Goal: Book appointment/travel/reservation

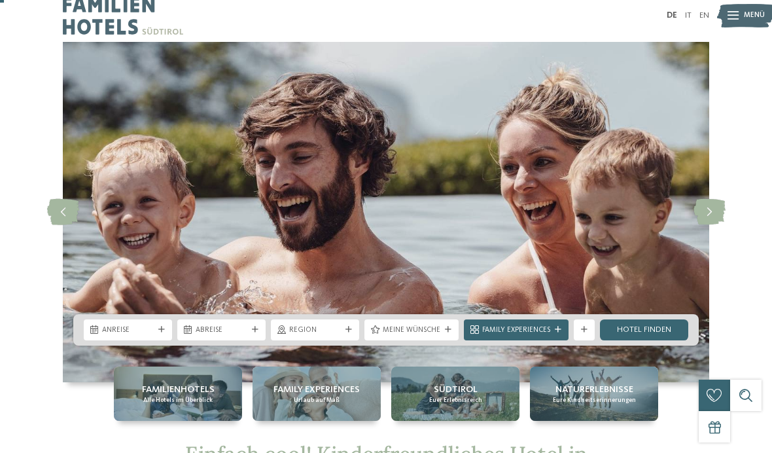
click at [161, 328] on icon at bounding box center [161, 329] width 7 height 7
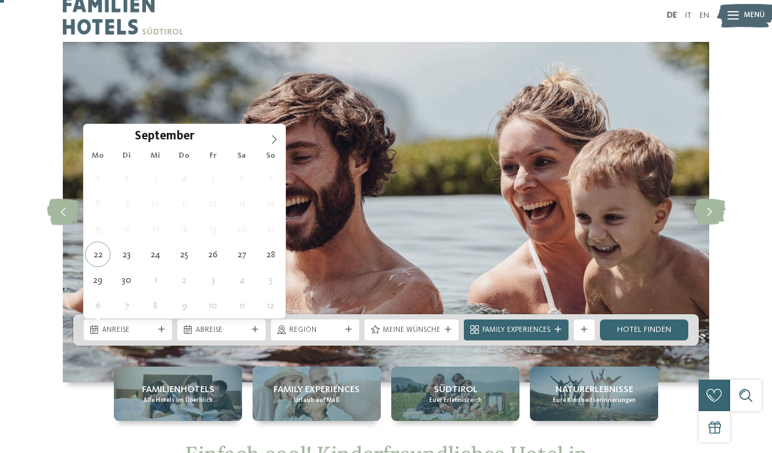
click at [274, 134] on span at bounding box center [274, 135] width 22 height 22
click at [277, 135] on icon at bounding box center [273, 139] width 9 height 9
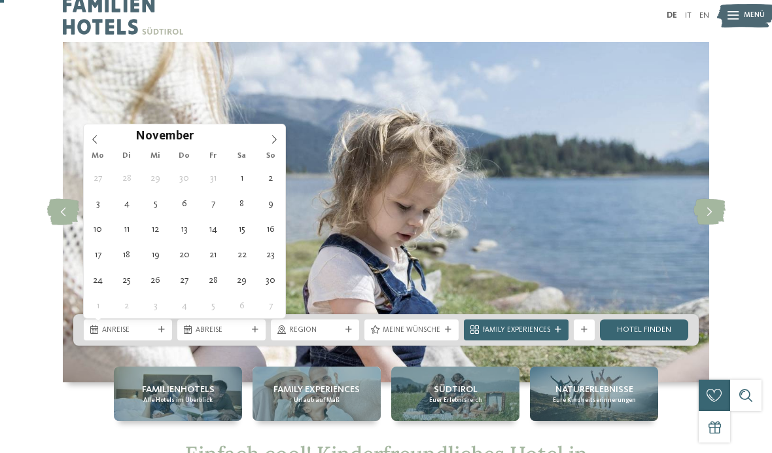
click at [277, 133] on span at bounding box center [274, 135] width 22 height 22
click at [279, 139] on span at bounding box center [274, 135] width 22 height 22
type input "****"
click at [281, 133] on span at bounding box center [274, 135] width 22 height 22
click at [279, 137] on span at bounding box center [274, 135] width 22 height 22
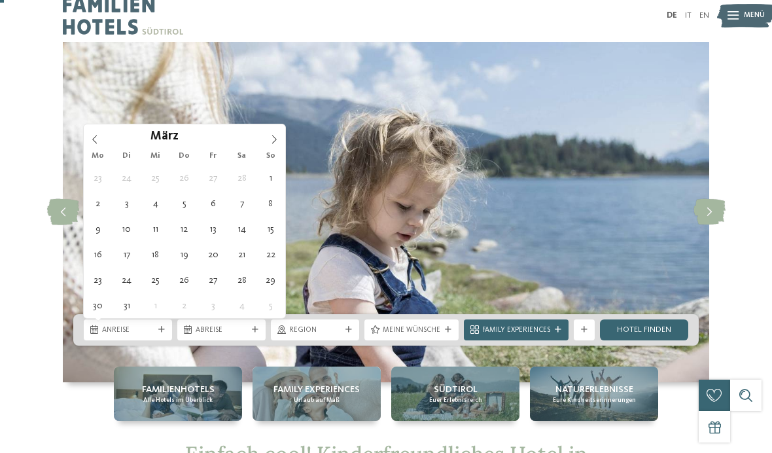
click at [283, 134] on span at bounding box center [274, 135] width 22 height 22
click at [283, 138] on span at bounding box center [274, 135] width 22 height 22
click at [279, 139] on span at bounding box center [274, 135] width 22 height 22
click at [280, 137] on span at bounding box center [274, 135] width 22 height 22
click at [278, 141] on icon at bounding box center [273, 139] width 9 height 9
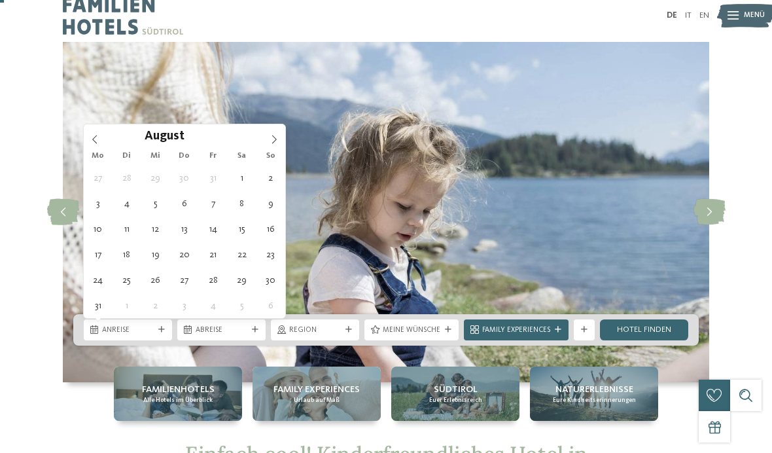
type div "[DATE]"
type input "****"
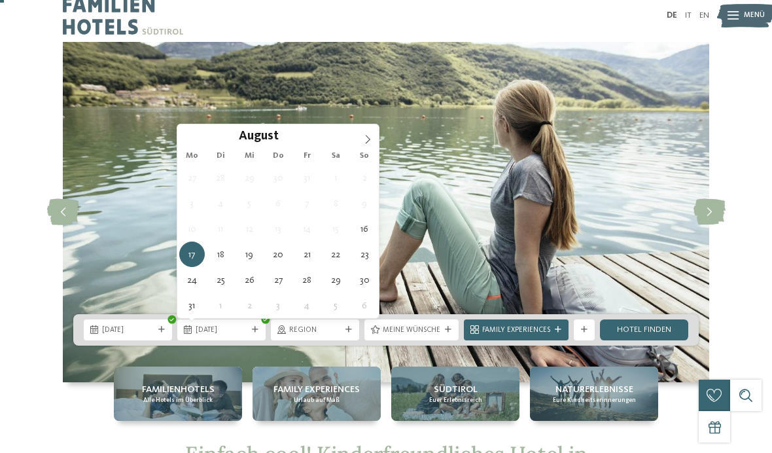
type div "[DATE]"
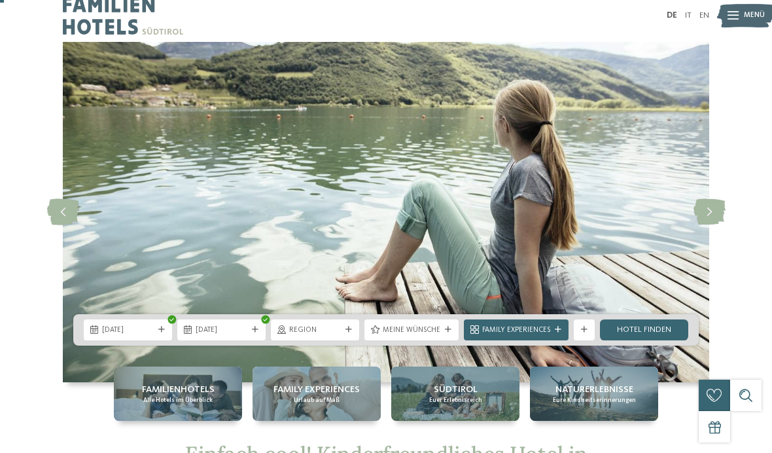
click at [345, 326] on div at bounding box center [348, 329] width 10 height 7
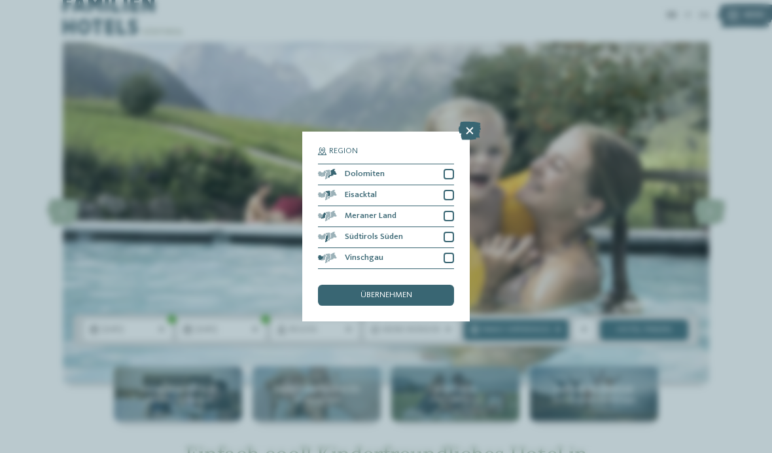
click at [445, 211] on div at bounding box center [448, 216] width 10 height 10
click at [408, 291] on span "übernehmen" at bounding box center [386, 295] width 52 height 9
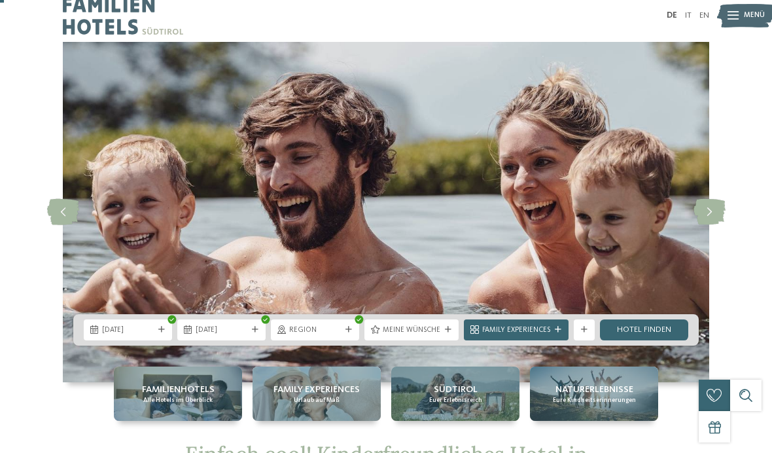
click at [443, 330] on div at bounding box center [448, 329] width 10 height 7
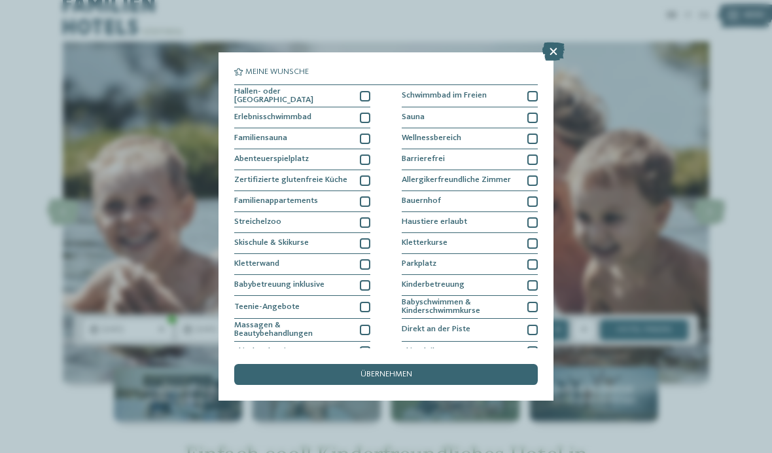
scroll to position [19, 0]
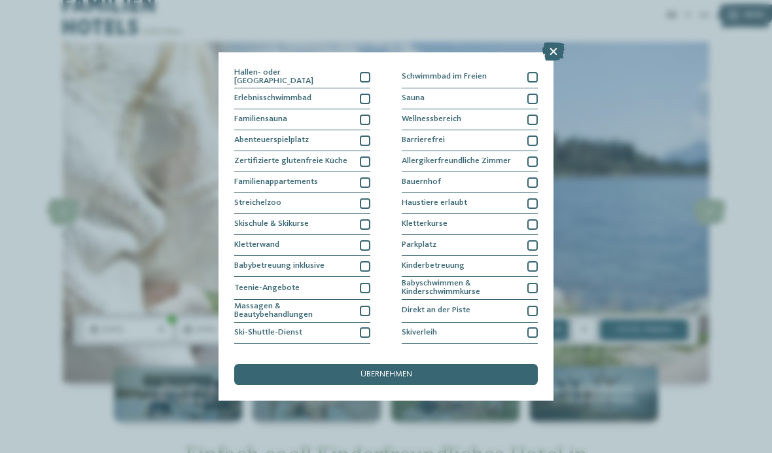
click at [551, 56] on icon at bounding box center [553, 52] width 22 height 18
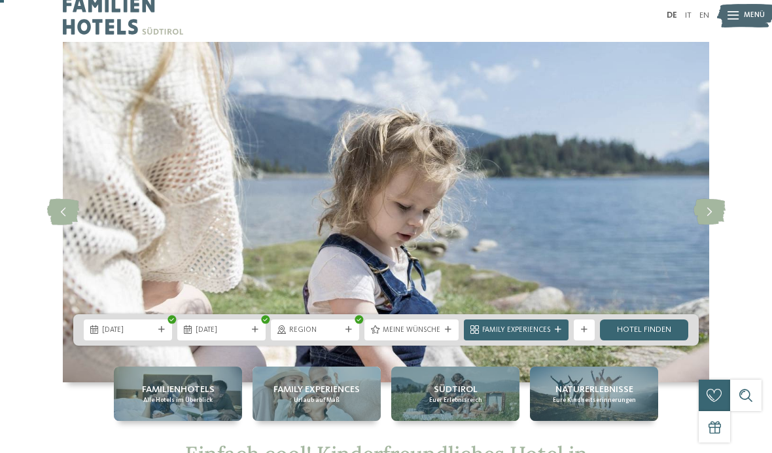
click at [549, 332] on span "Family Experiences" at bounding box center [516, 330] width 68 height 10
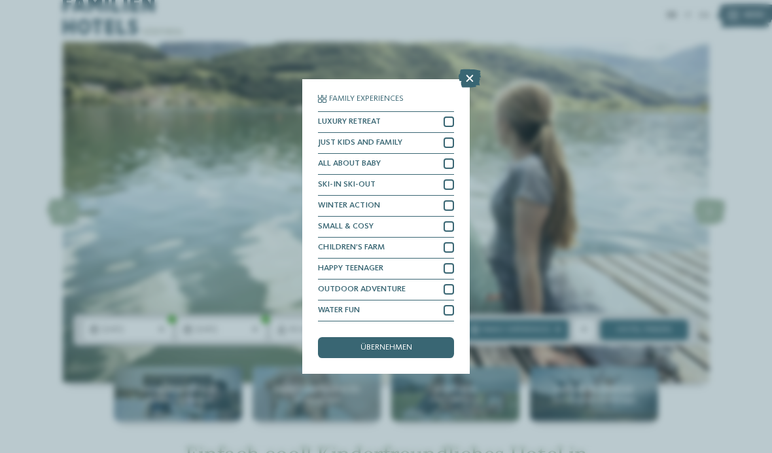
click at [407, 343] on span "übernehmen" at bounding box center [386, 347] width 52 height 9
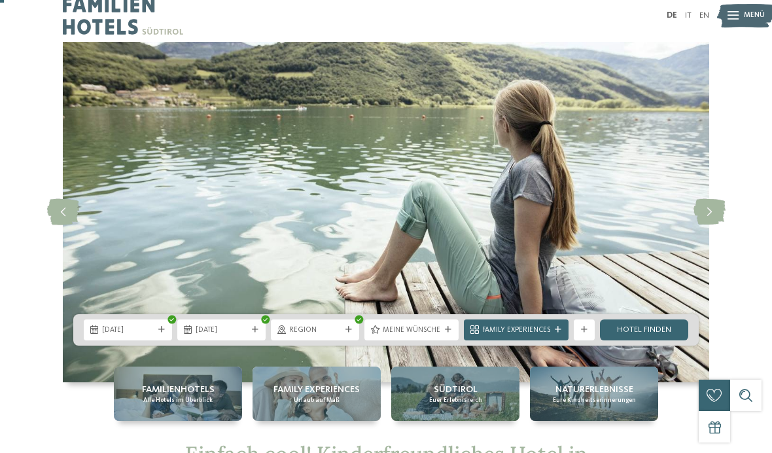
click at [582, 327] on icon at bounding box center [584, 329] width 7 height 7
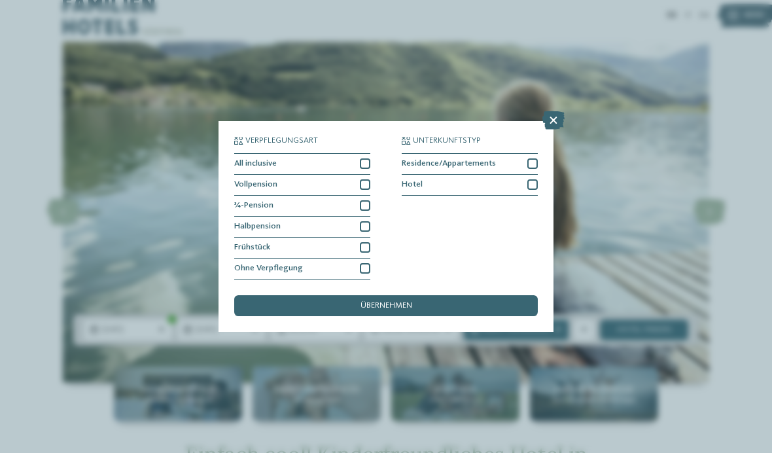
click at [439, 295] on div "übernehmen" at bounding box center [385, 305] width 303 height 21
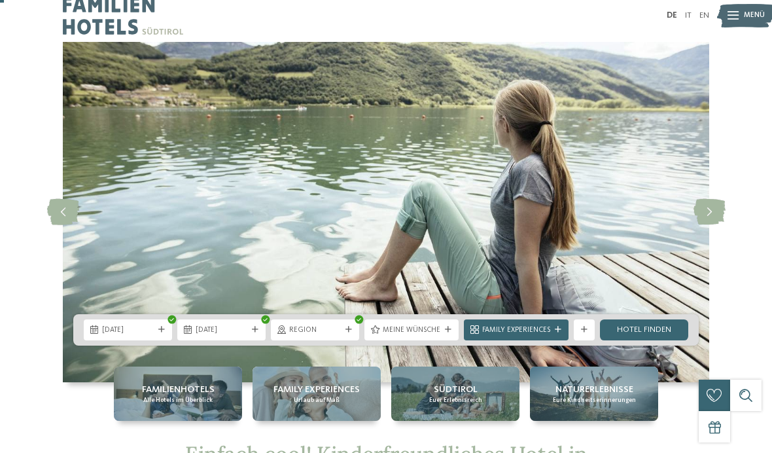
click at [652, 332] on link "Hotel finden" at bounding box center [644, 329] width 88 height 21
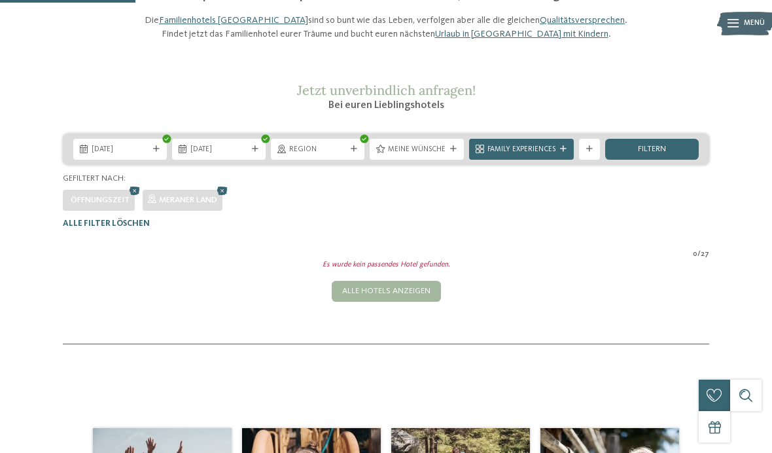
scroll to position [100, 0]
